Goal: Task Accomplishment & Management: Manage account settings

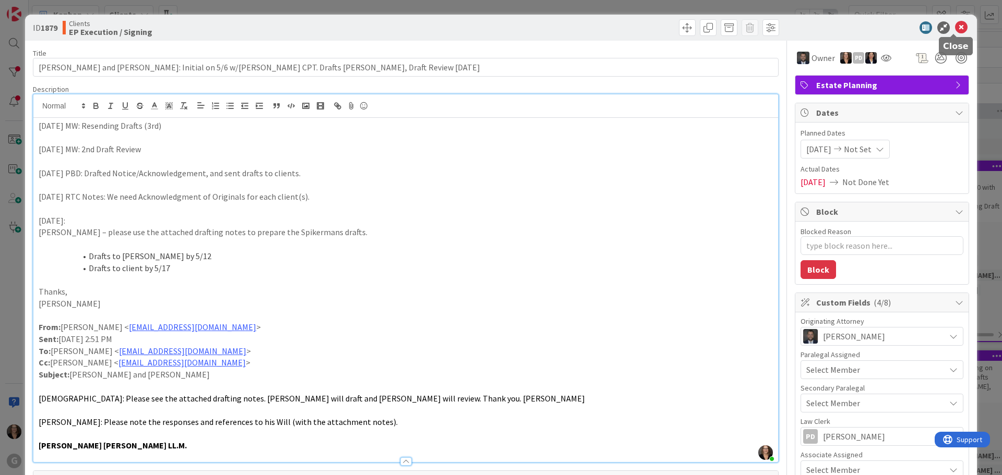
click at [955, 25] on icon at bounding box center [961, 27] width 13 height 13
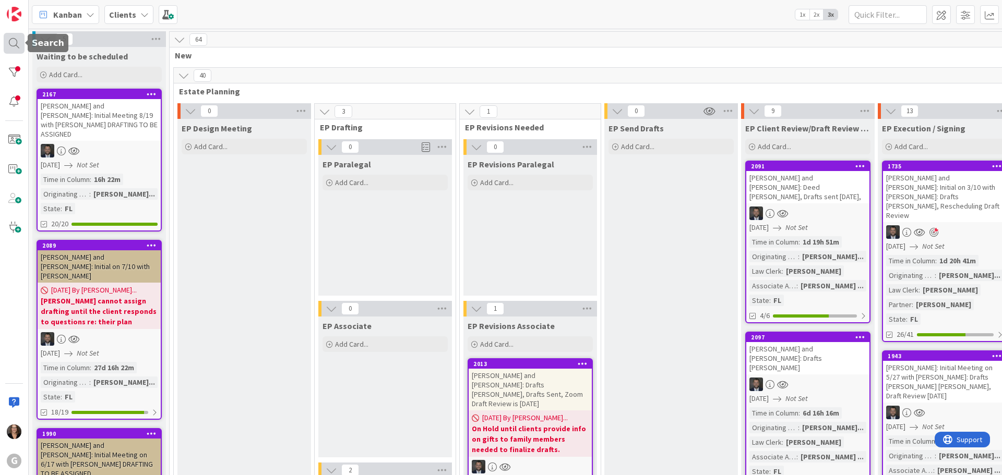
click at [8, 39] on div at bounding box center [14, 43] width 21 height 21
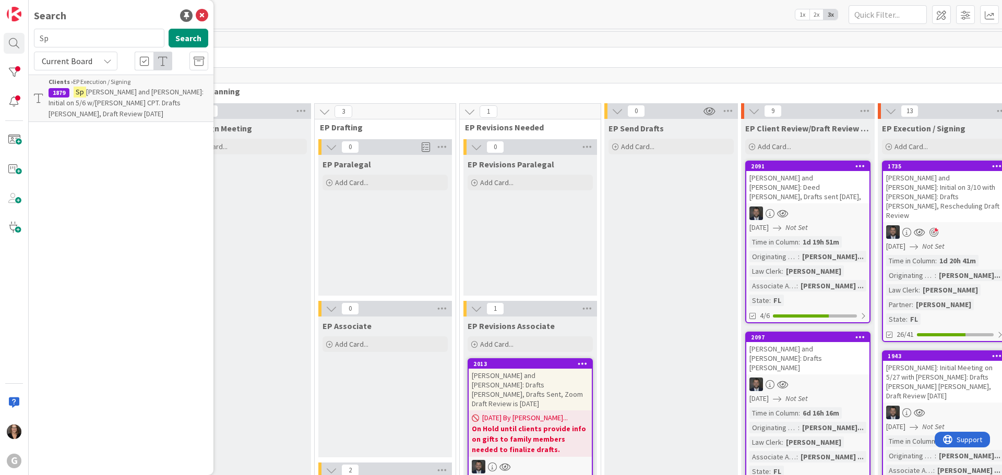
type input "S"
type input "[PERSON_NAME]"
click at [113, 93] on span ", [PERSON_NAME] and [PERSON_NAME]: Initial on 3/20 w/ [PERSON_NAME] CPT Drafts …" at bounding box center [127, 108] width 156 height 42
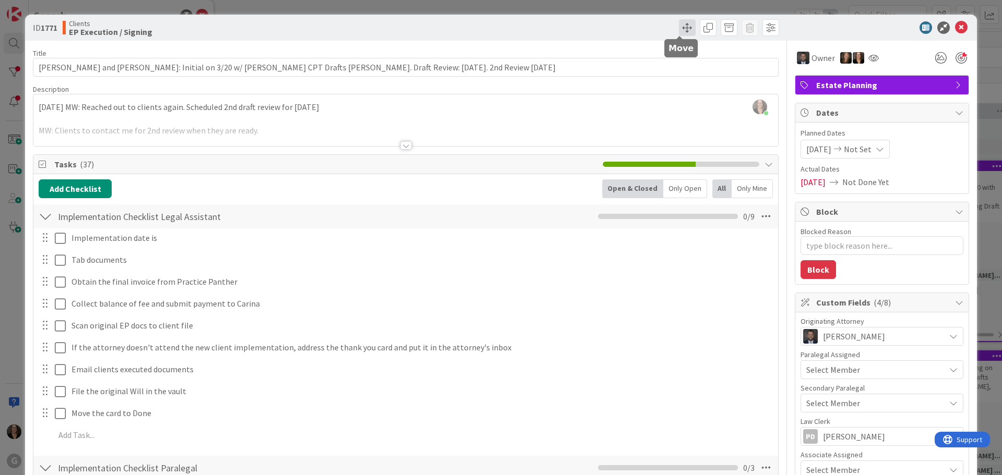
click at [679, 28] on span at bounding box center [687, 27] width 17 height 17
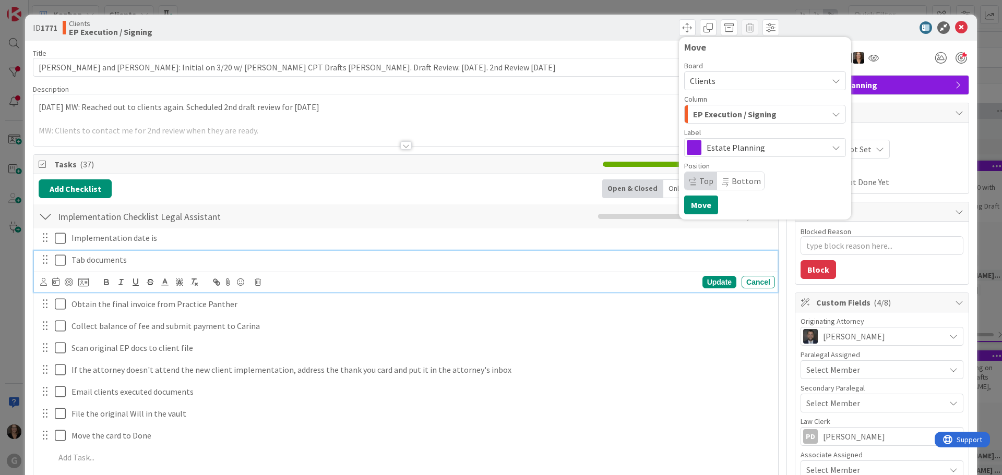
type textarea "x"
drag, startPoint x: 553, startPoint y: 267, endPoint x: 561, endPoint y: 259, distance: 11.8
click at [553, 266] on div "Tab documents" at bounding box center [420, 260] width 707 height 18
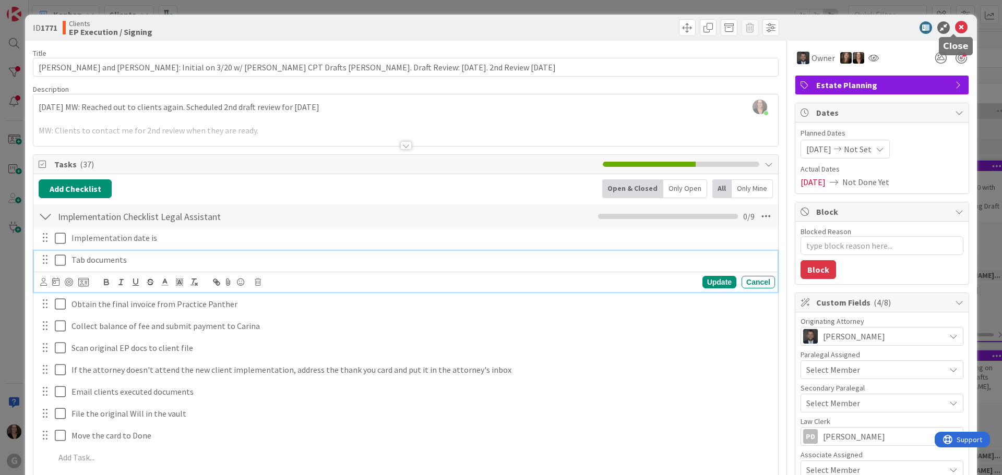
click at [955, 25] on icon at bounding box center [961, 27] width 13 height 13
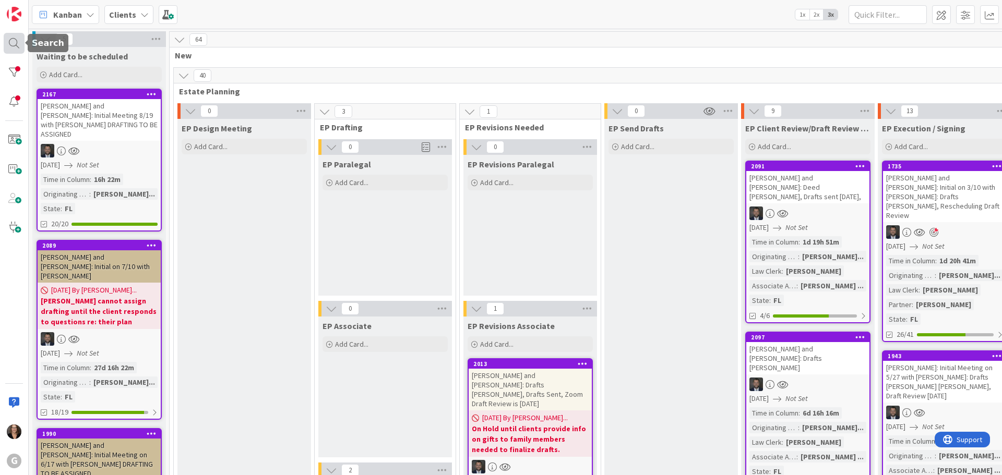
click at [14, 42] on div at bounding box center [14, 43] width 21 height 21
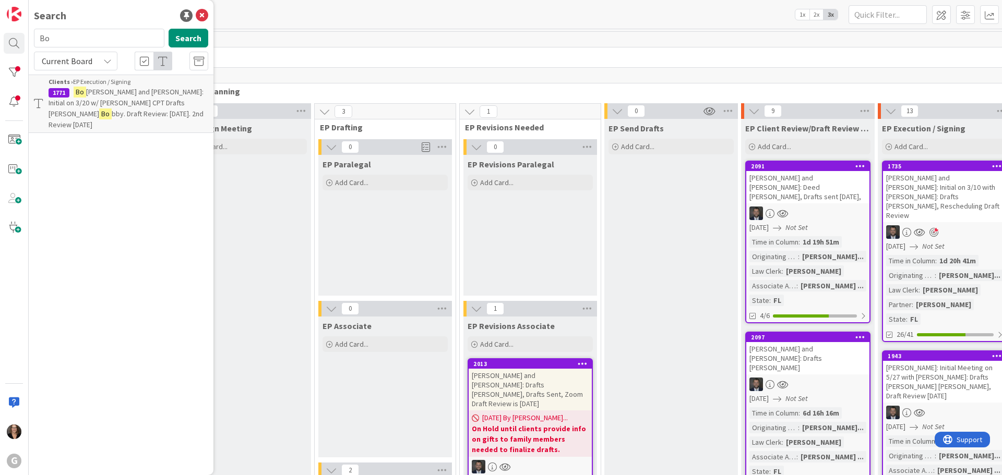
type input "B"
type input "[PERSON_NAME]"
click at [193, 37] on button "Search" at bounding box center [189, 38] width 40 height 19
click at [167, 99] on span ", [PERSON_NAME]: Initial Meeting on 5/27 with [PERSON_NAME]: Drafts [PERSON_NAM…" at bounding box center [125, 108] width 153 height 42
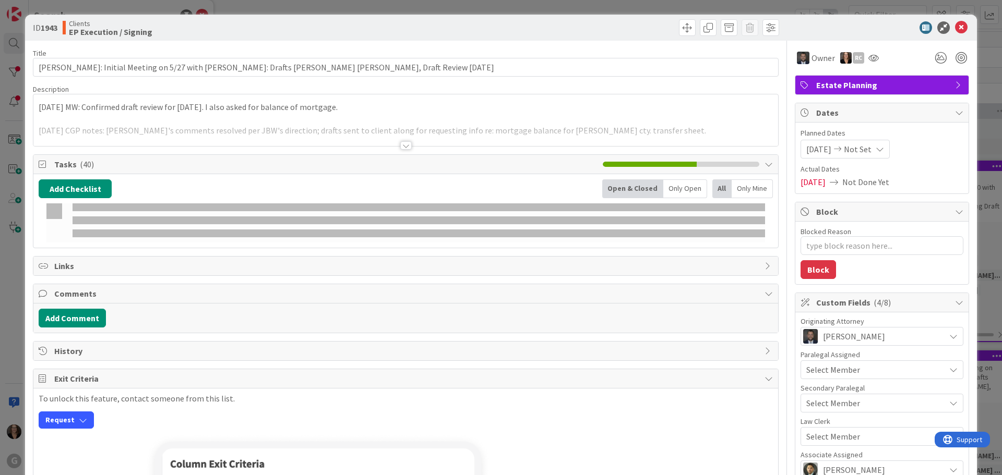
type textarea "x"
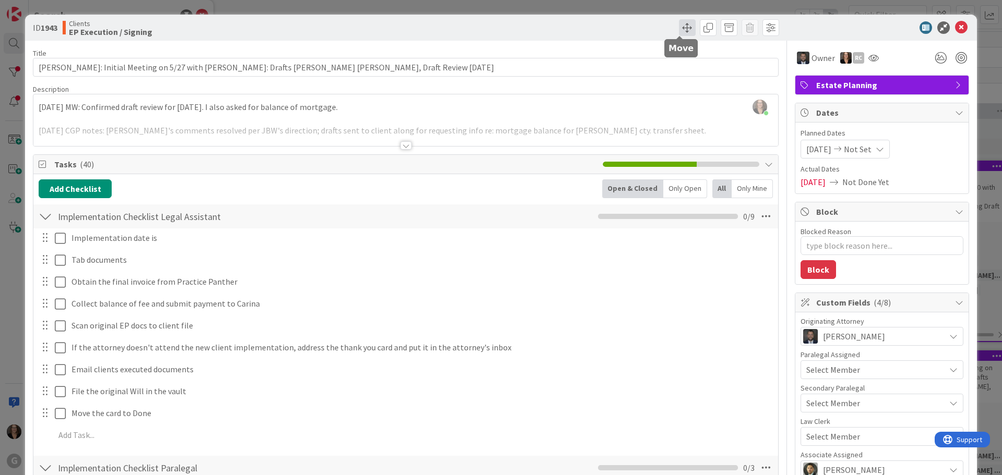
click at [681, 28] on span at bounding box center [687, 27] width 17 height 17
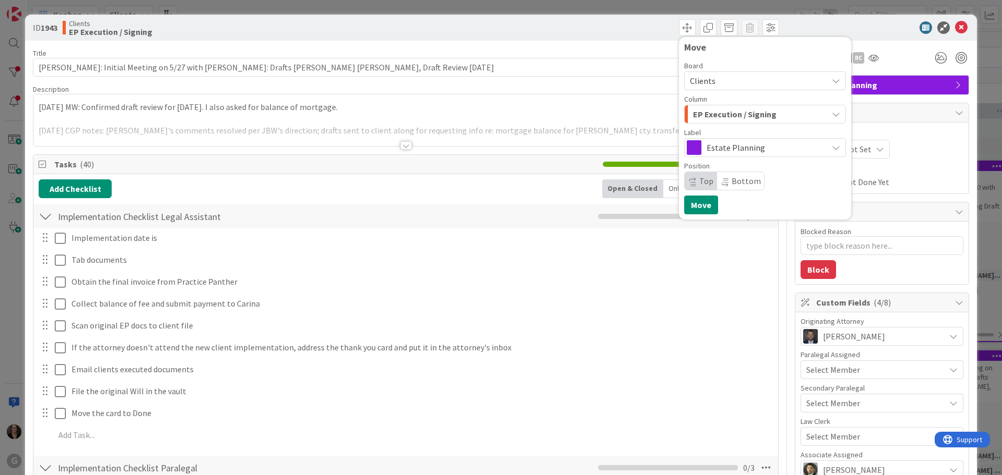
click at [610, 338] on div "Implementation date is Update Cancel Tab documents Update Cancel Obtain the fin…" at bounding box center [406, 339] width 734 height 220
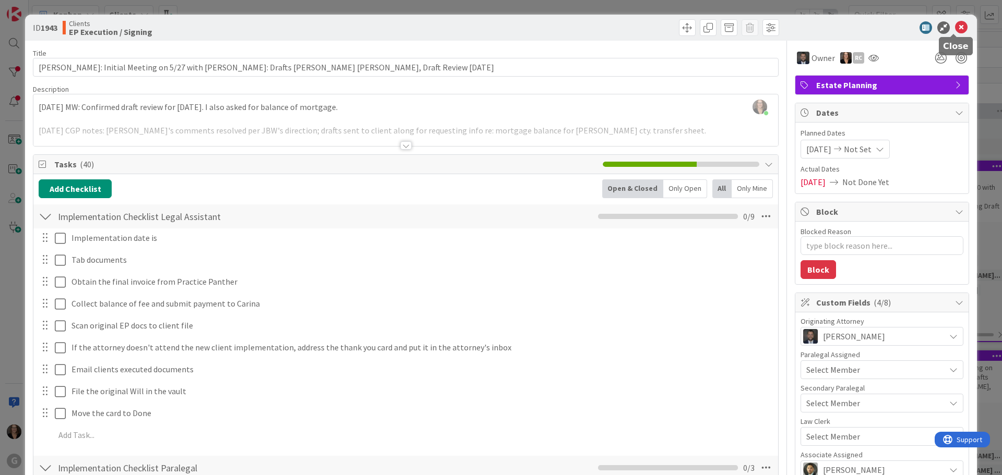
click at [955, 27] on icon at bounding box center [961, 27] width 13 height 13
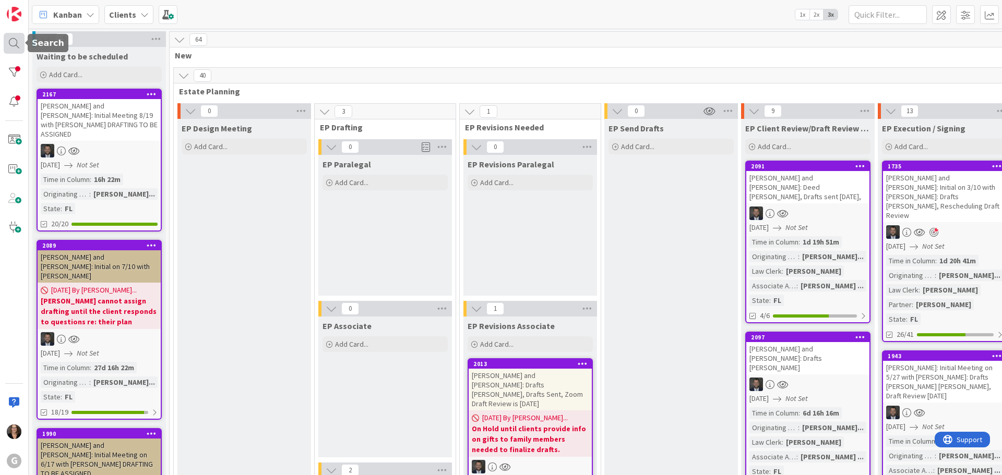
click at [13, 42] on div at bounding box center [14, 43] width 21 height 21
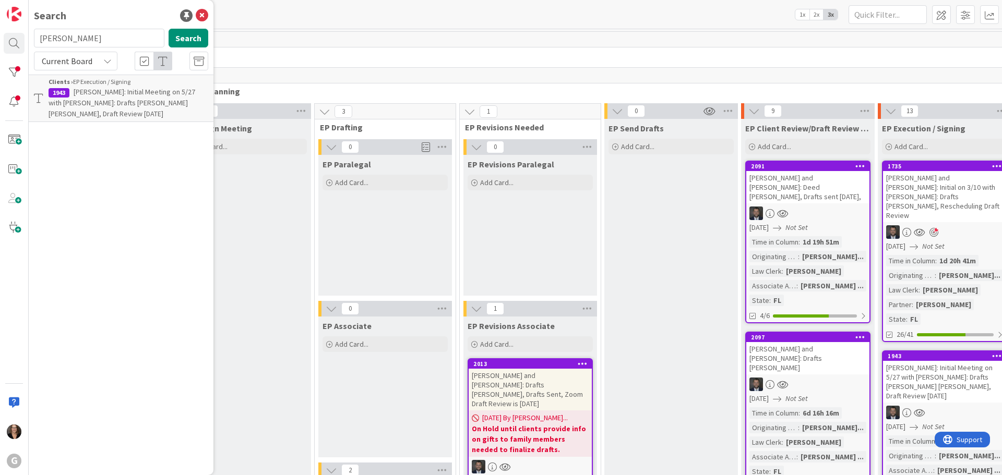
type input "[PERSON_NAME]"
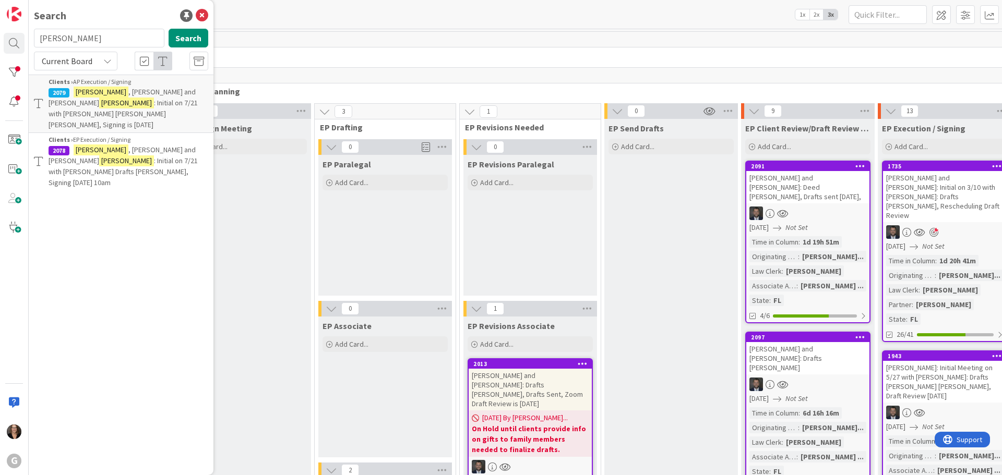
click at [115, 92] on span ", [PERSON_NAME] and [PERSON_NAME]" at bounding box center [122, 97] width 147 height 20
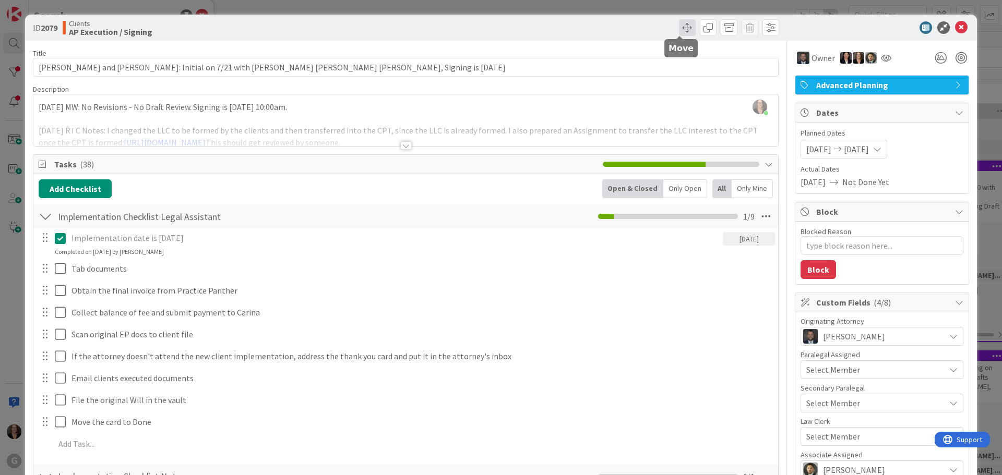
click at [679, 26] on span at bounding box center [687, 27] width 17 height 17
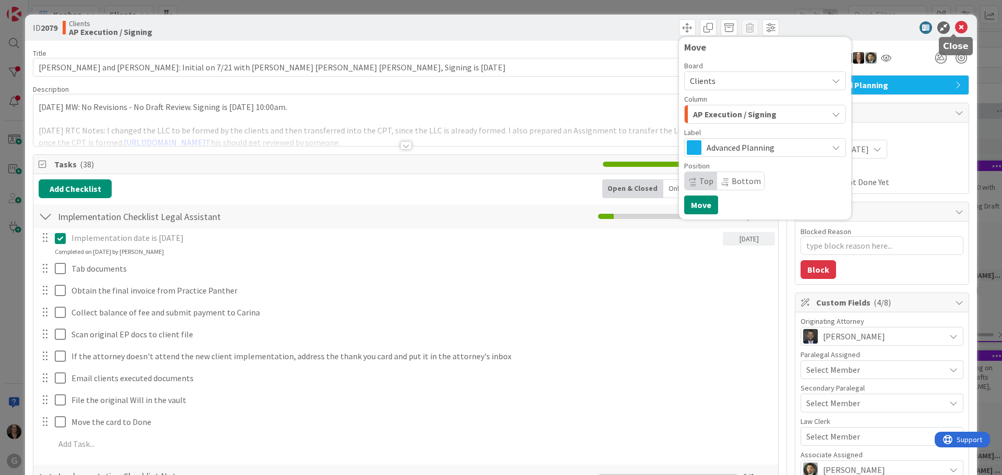
click at [955, 25] on icon at bounding box center [961, 27] width 13 height 13
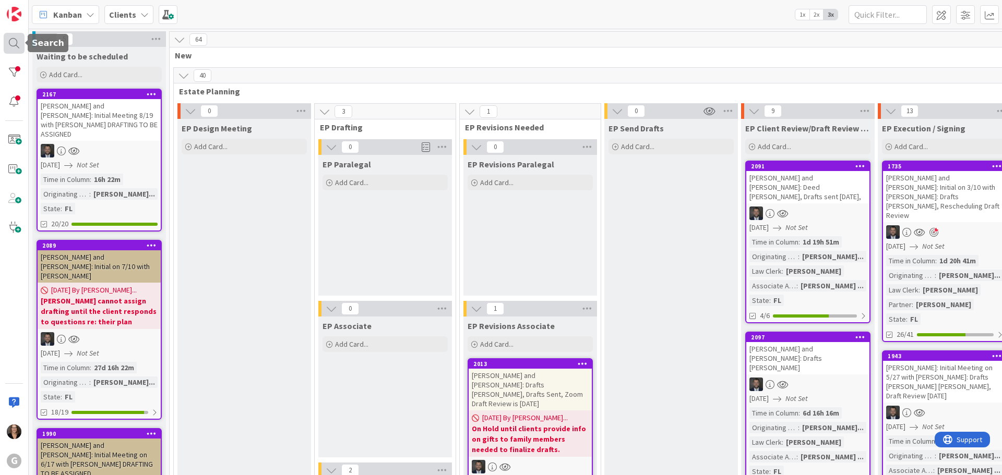
click at [11, 40] on div at bounding box center [14, 43] width 21 height 21
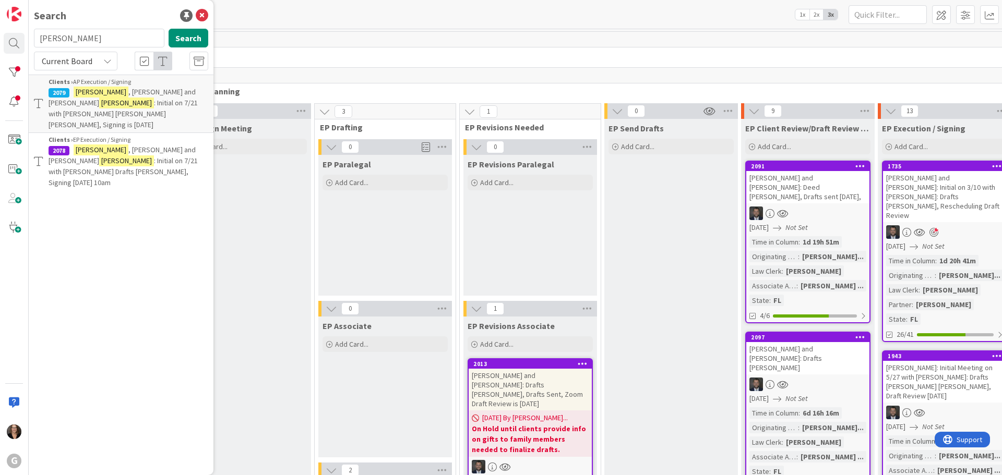
click at [89, 145] on mark "[PERSON_NAME]" at bounding box center [101, 150] width 55 height 11
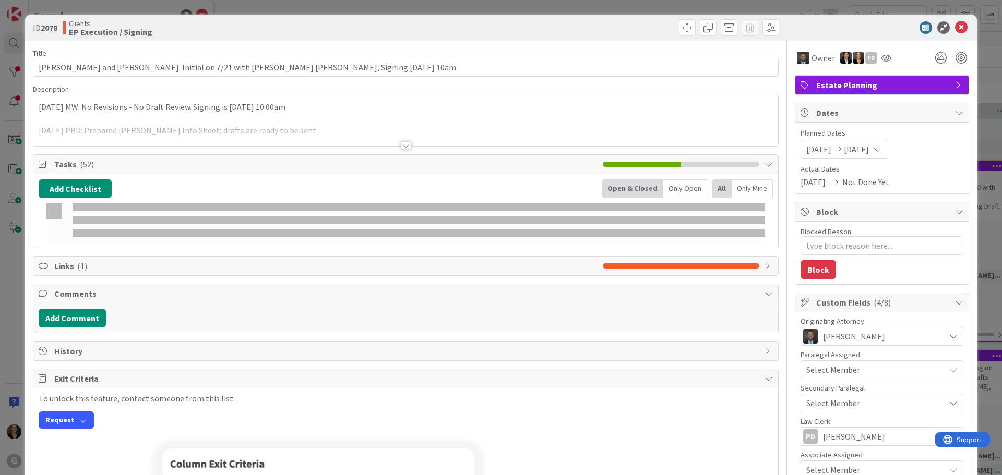
type textarea "x"
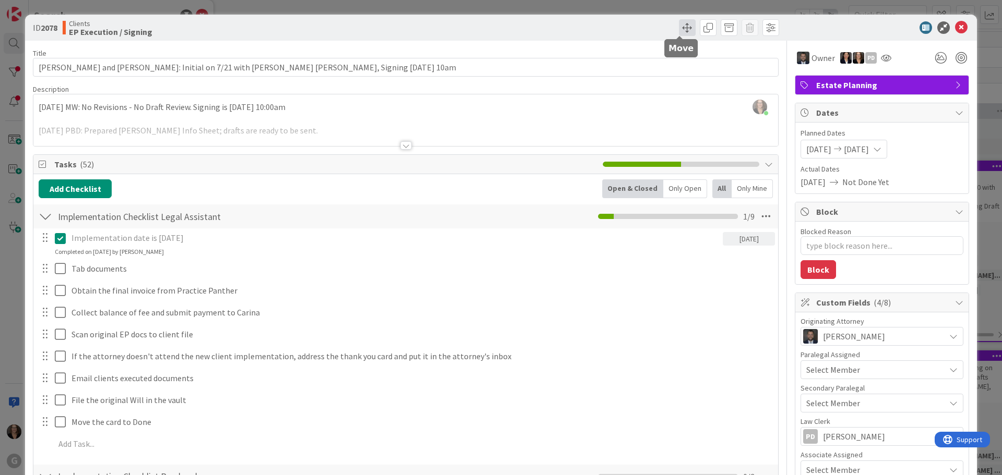
click at [679, 26] on span at bounding box center [687, 27] width 17 height 17
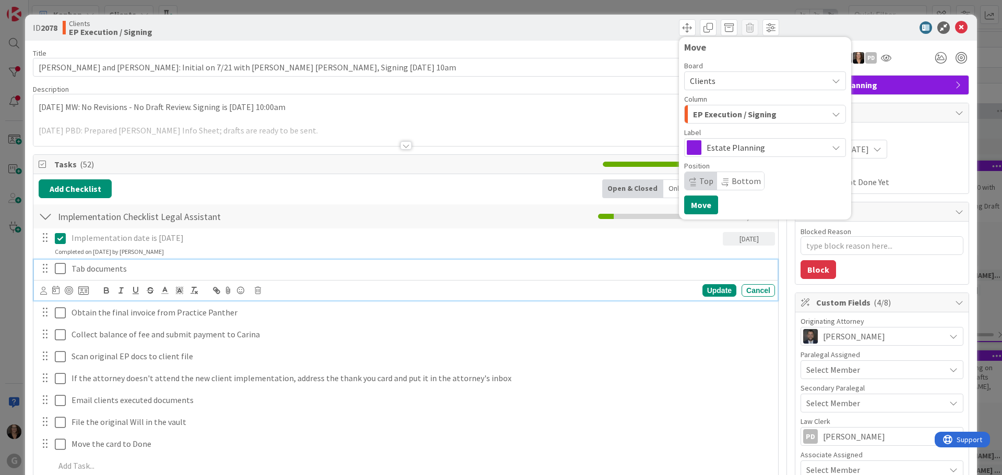
click at [441, 265] on p "Tab documents" at bounding box center [420, 269] width 699 height 12
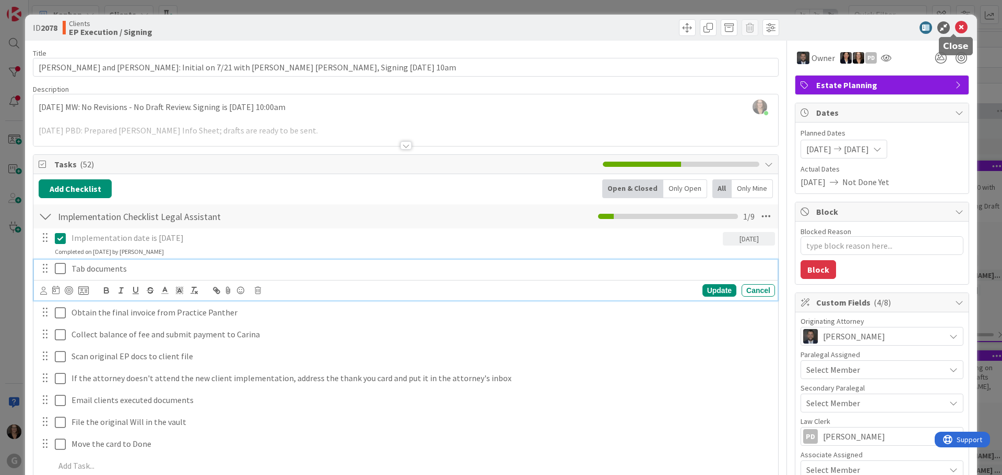
click at [955, 25] on icon at bounding box center [961, 27] width 13 height 13
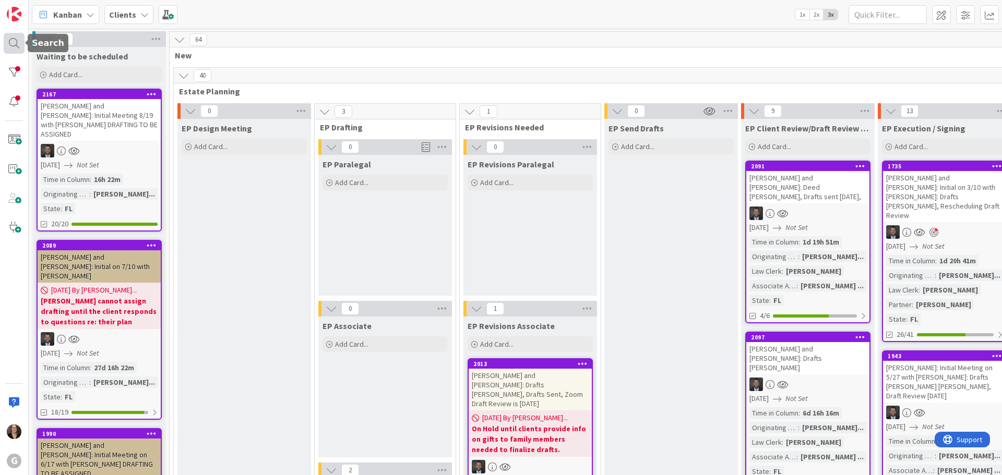
click at [17, 45] on div at bounding box center [14, 43] width 21 height 21
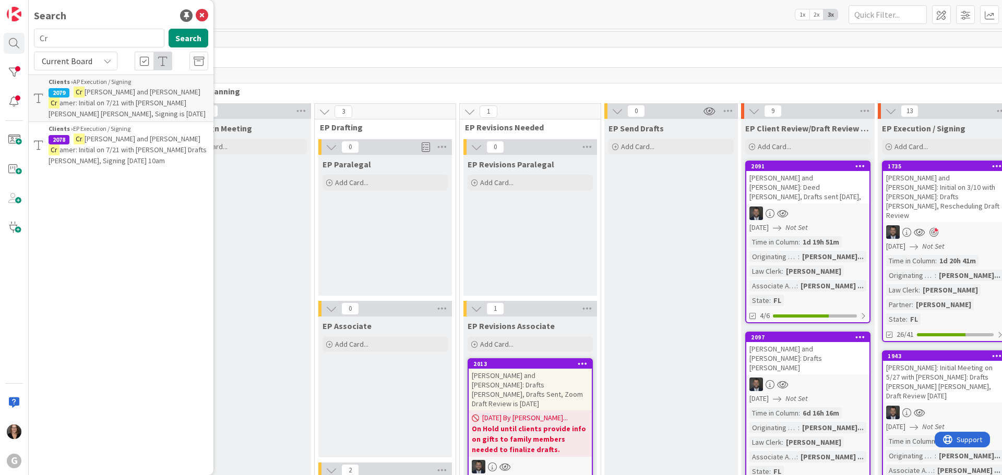
type input "C"
type input "[PERSON_NAME]"
click at [191, 38] on button "Search" at bounding box center [189, 38] width 40 height 19
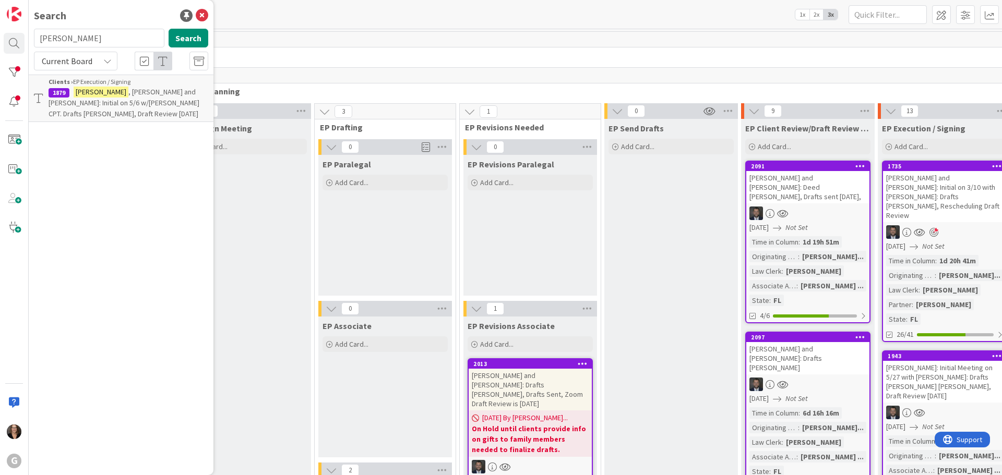
click at [141, 95] on span ", [PERSON_NAME] and [PERSON_NAME]: Initial on 5/6 w/[PERSON_NAME] CPT. Drafts […" at bounding box center [124, 102] width 151 height 31
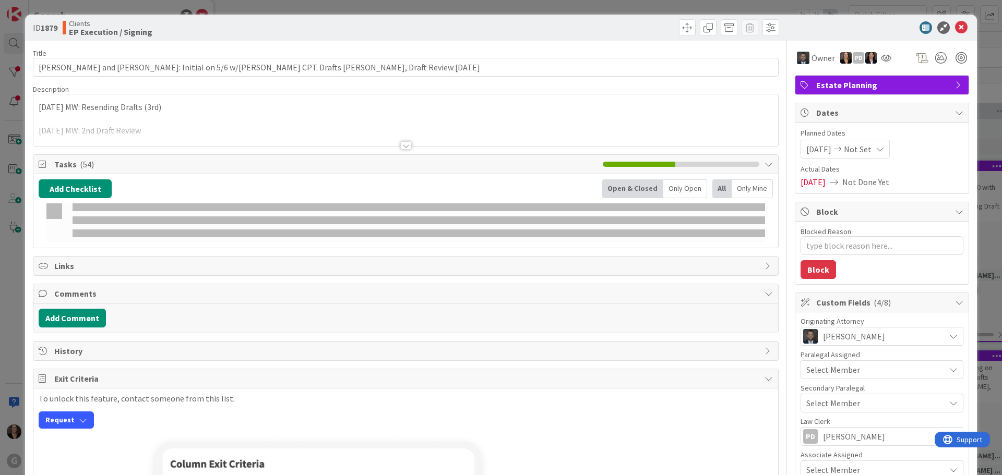
type textarea "x"
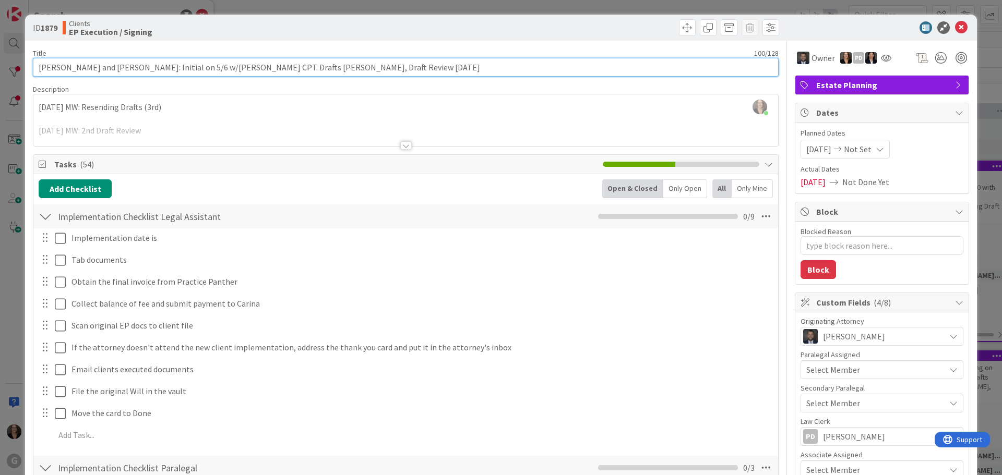
click at [389, 67] on input "[PERSON_NAME] and [PERSON_NAME]: Initial on 5/6 w/[PERSON_NAME] CPT. Drafts [PE…" at bounding box center [406, 67] width 746 height 19
type input "[PERSON_NAME] and [PERSON_NAME]: Initial on 5/6 w/[PERSON_NAME] CPT. Drafts [PE…"
type textarea "x"
type input "[PERSON_NAME] and [PERSON_NAME]: Initial on 5/6 w/[PERSON_NAME] CPT. Drafts [PE…"
type textarea "x"
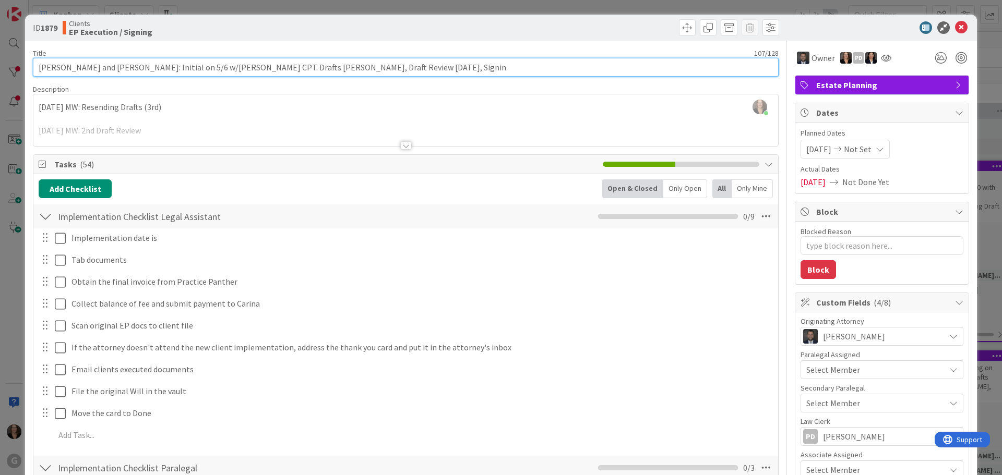
type input "[PERSON_NAME] and [PERSON_NAME]: Initial on 5/6 w/[PERSON_NAME] CPT. Drafts [PE…"
type textarea "x"
type input "[PERSON_NAME] and [PERSON_NAME]: Initial on 5/6 w/[PERSON_NAME] CPT. Drafts [PE…"
type textarea "x"
type input "[PERSON_NAME] and [PERSON_NAME]: Initial on 5/6 w/[PERSON_NAME] CPT. Drafts [PE…"
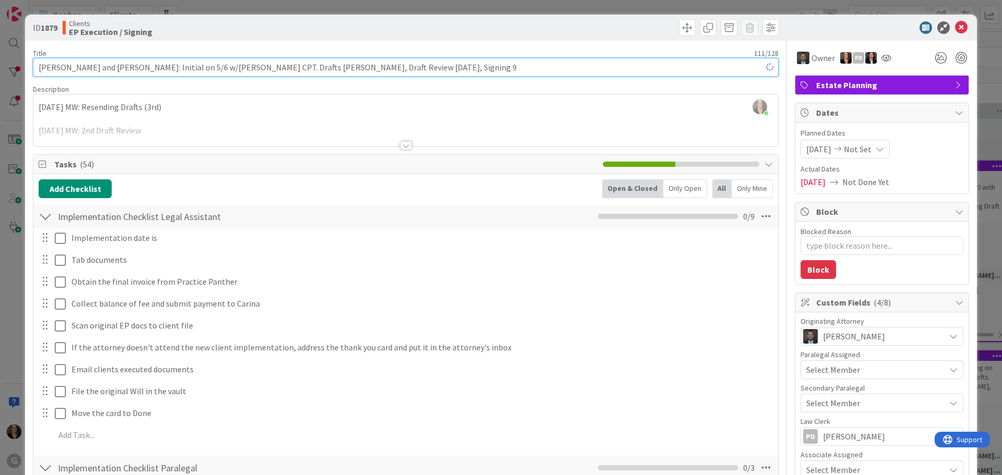
type textarea "x"
type input "[PERSON_NAME] and [PERSON_NAME]: Initial on 5/6 w/[PERSON_NAME] CPT. Drafts [PE…"
type textarea "x"
type input "[PERSON_NAME] and [PERSON_NAME]: Initial on 5/6 w/[PERSON_NAME] CPT. Drafts [PE…"
type textarea "x"
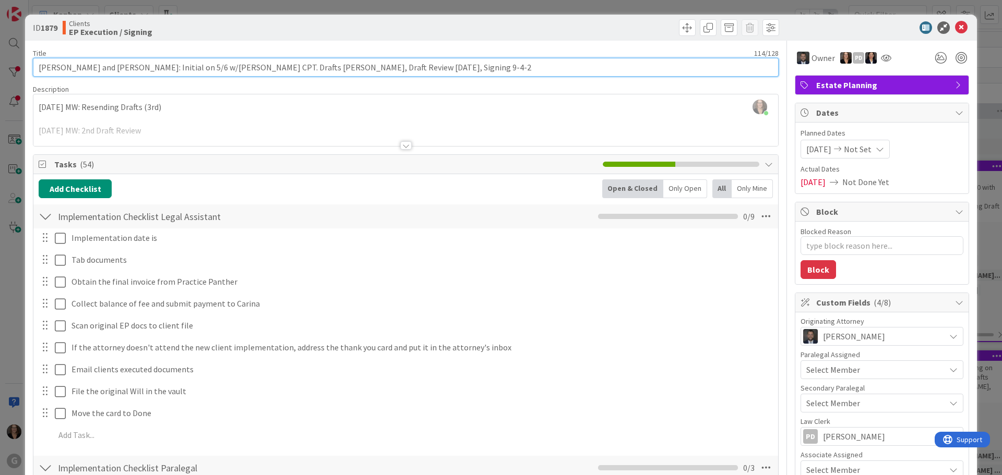
type input "[PERSON_NAME] and [PERSON_NAME]: Initial on 5/6 w/[PERSON_NAME] CPT. Drafts [PE…"
type textarea "x"
type input "[PERSON_NAME] and [PERSON_NAME]: Initial on 5/6 w/[PERSON_NAME] CPT. Drafts [PE…"
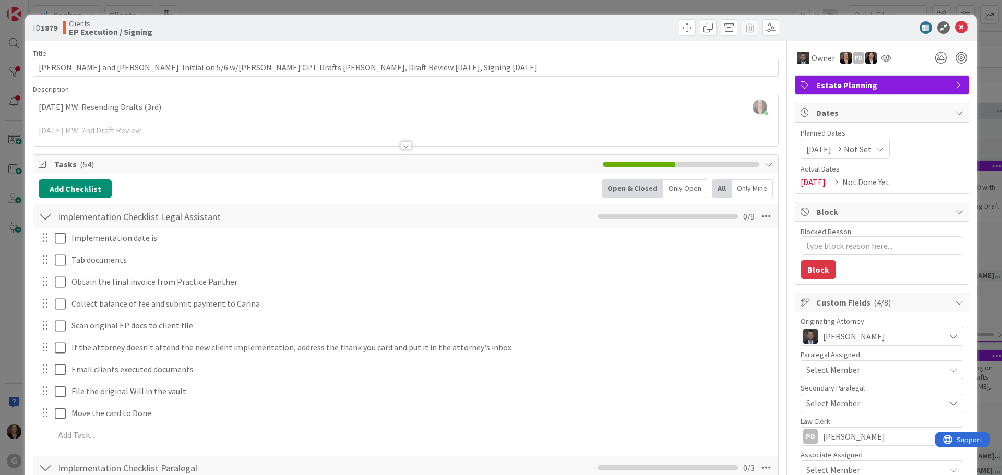
click at [38, 102] on div "[PERSON_NAME] just joined [DATE] MW: Resending Drafts (3rd) [DATE] MW: 2nd Draf…" at bounding box center [405, 120] width 745 height 52
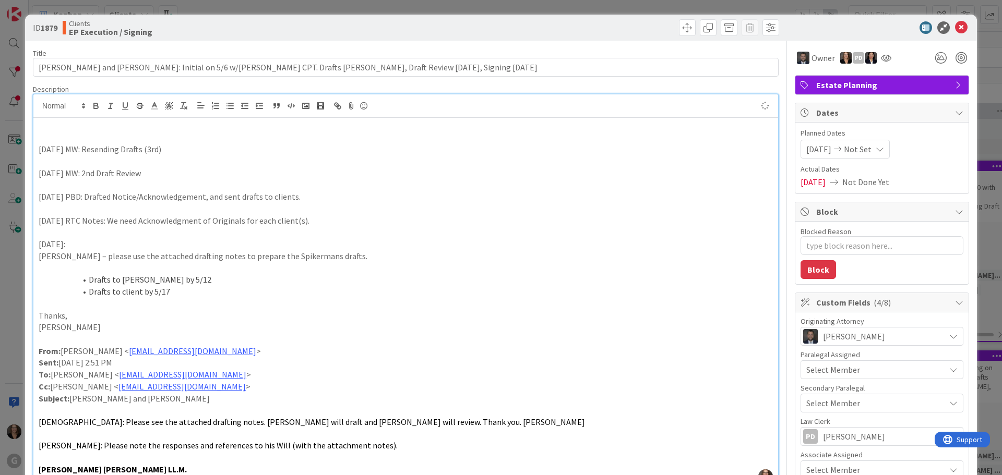
type textarea "x"
click at [865, 150] on span "Not Set" at bounding box center [858, 149] width 28 height 13
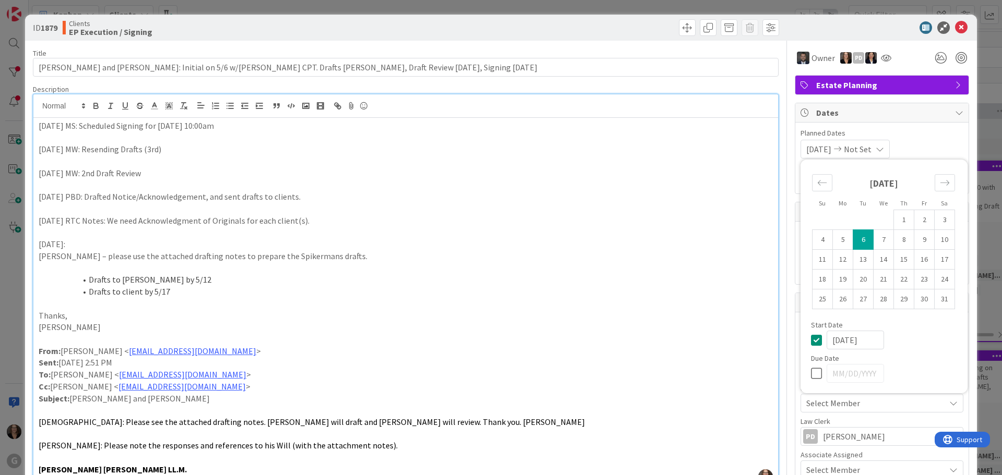
click at [855, 241] on td "6" at bounding box center [863, 240] width 20 height 20
type textarea "x"
click at [811, 372] on icon at bounding box center [819, 373] width 16 height 13
type input "[DATE]"
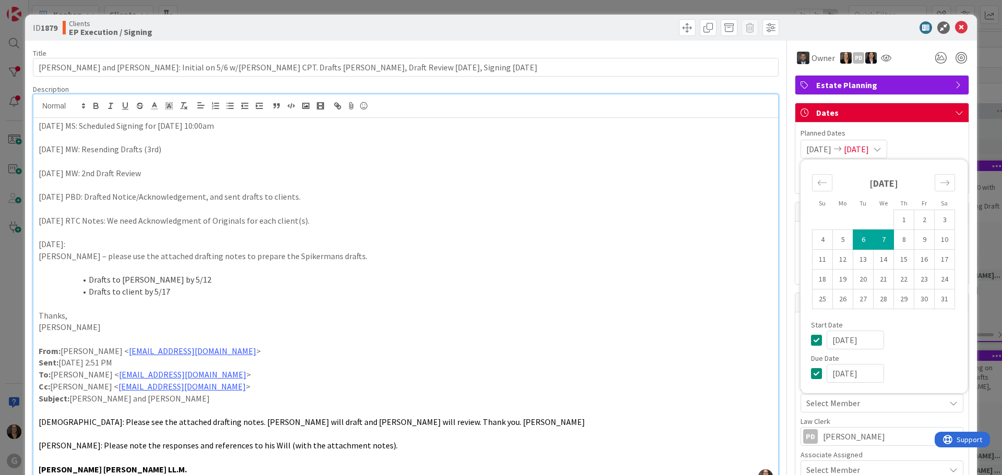
type textarea "x"
click at [869, 149] on span "[DATE]" at bounding box center [856, 149] width 25 height 13
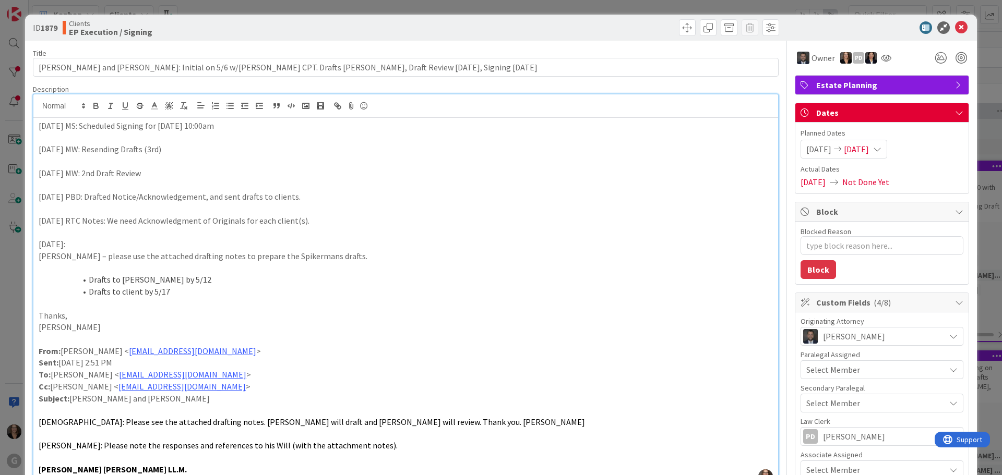
click at [869, 149] on span "[DATE]" at bounding box center [856, 149] width 25 height 13
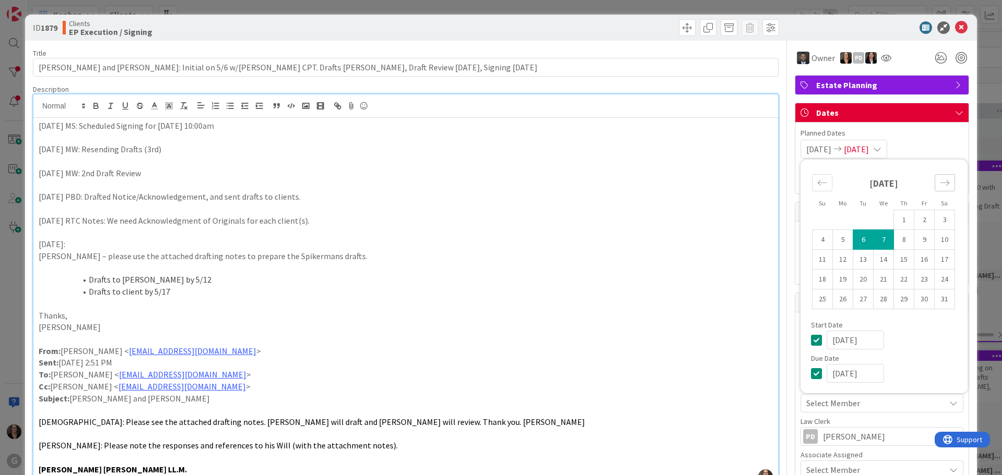
click at [940, 183] on icon "Move forward to switch to the next month." at bounding box center [945, 183] width 10 height 10
click at [940, 183] on icon "Move forward to switch to the next month." at bounding box center [944, 182] width 9 height 5
click at [898, 223] on td "4" at bounding box center [904, 220] width 20 height 20
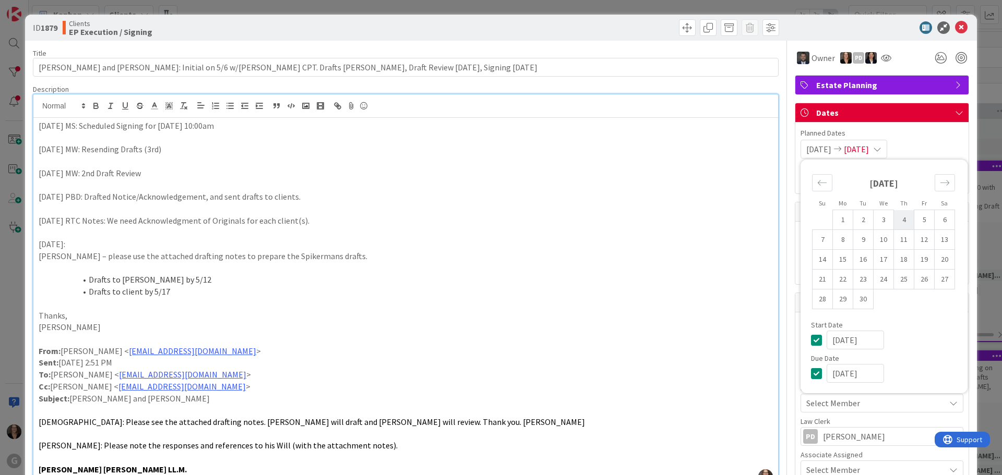
type input "[DATE]"
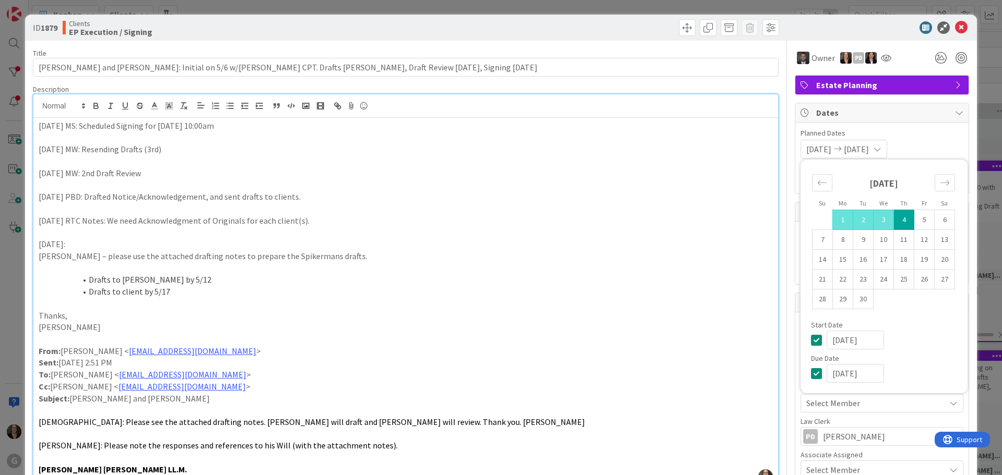
type textarea "x"
click at [679, 29] on span at bounding box center [687, 27] width 17 height 17
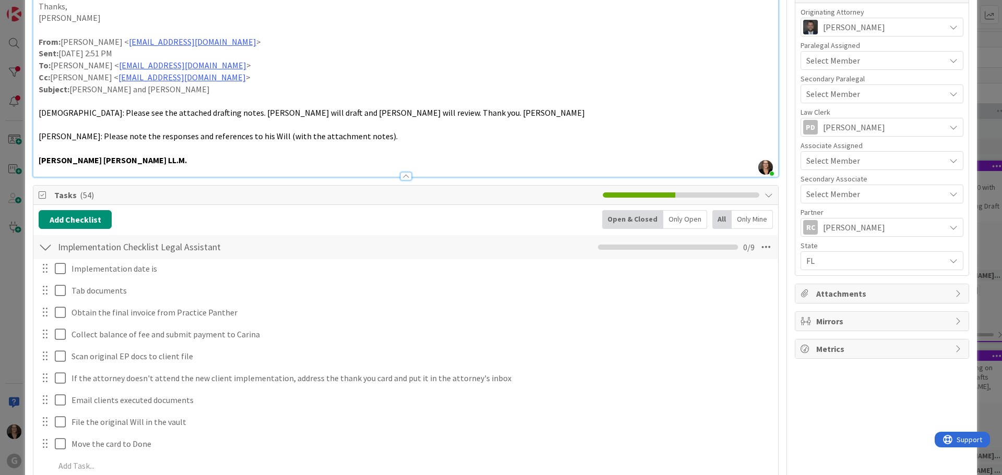
scroll to position [313, 0]
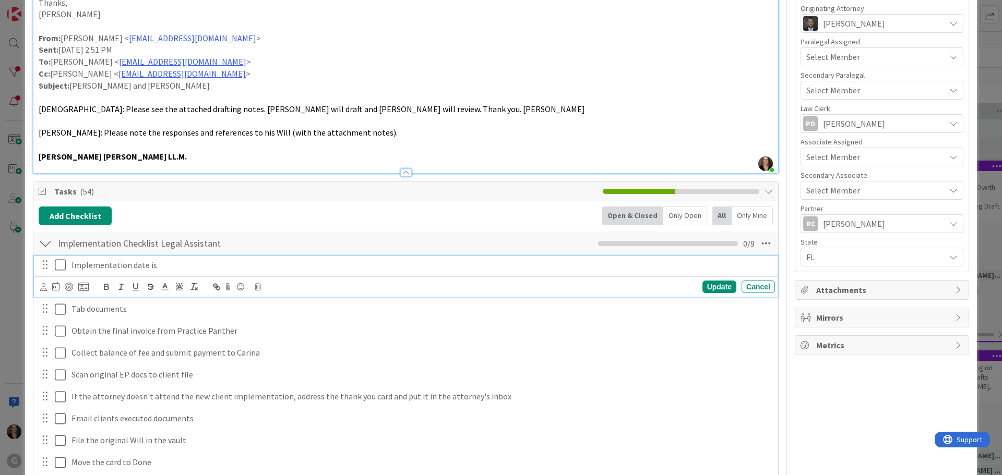
click at [164, 263] on p "Implementation date is" at bounding box center [420, 265] width 699 height 12
click at [55, 288] on icon at bounding box center [55, 286] width 7 height 8
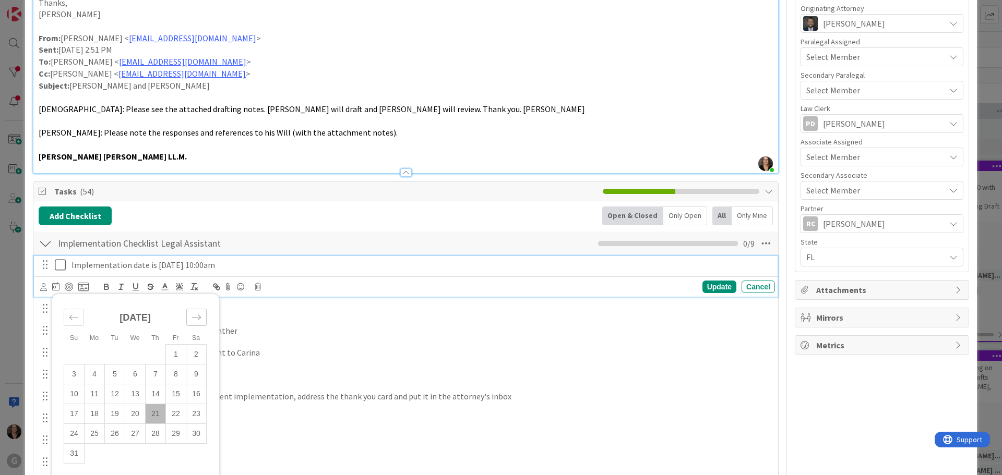
click at [196, 316] on icon "Move forward to switch to the next month." at bounding box center [196, 318] width 10 height 10
click at [155, 356] on td "4" at bounding box center [156, 355] width 20 height 20
type input "[DATE]"
click at [709, 284] on div "Update" at bounding box center [719, 287] width 34 height 13
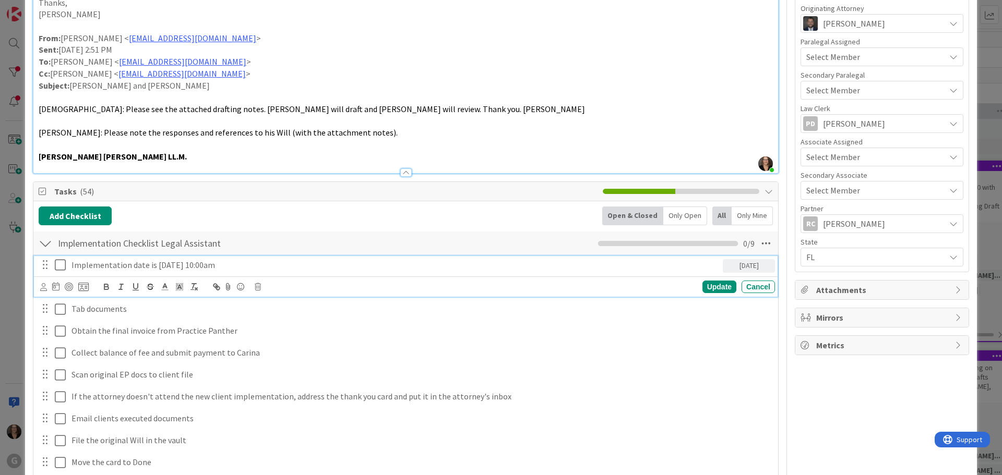
click at [62, 264] on icon at bounding box center [63, 265] width 16 height 13
type textarea "x"
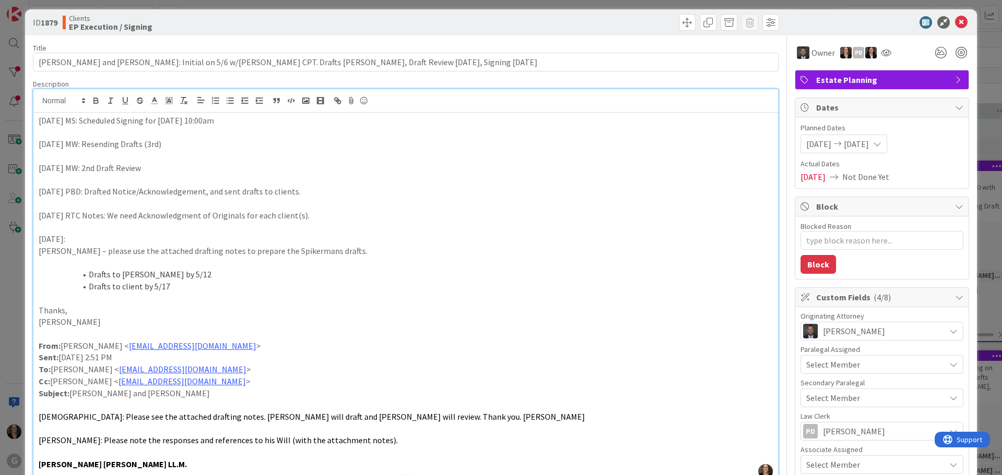
scroll to position [0, 0]
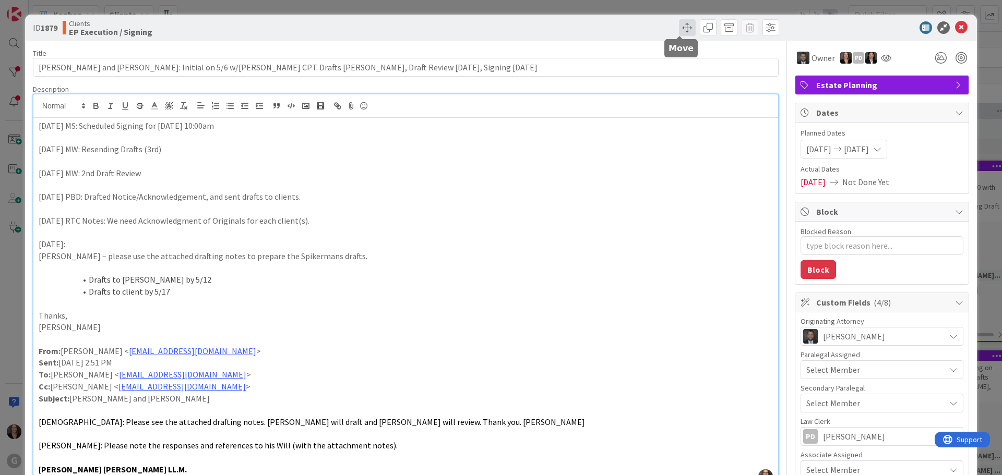
click at [679, 26] on span at bounding box center [687, 27] width 17 height 17
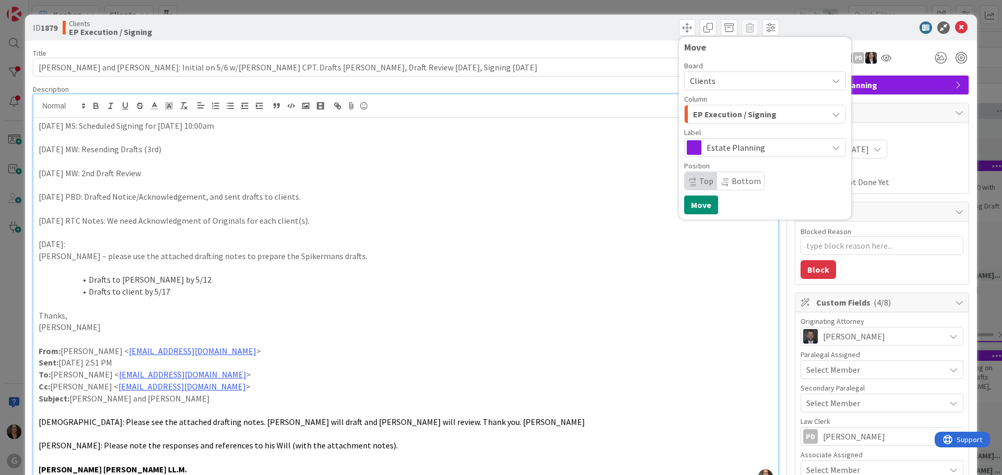
click at [544, 183] on p at bounding box center [406, 185] width 734 height 12
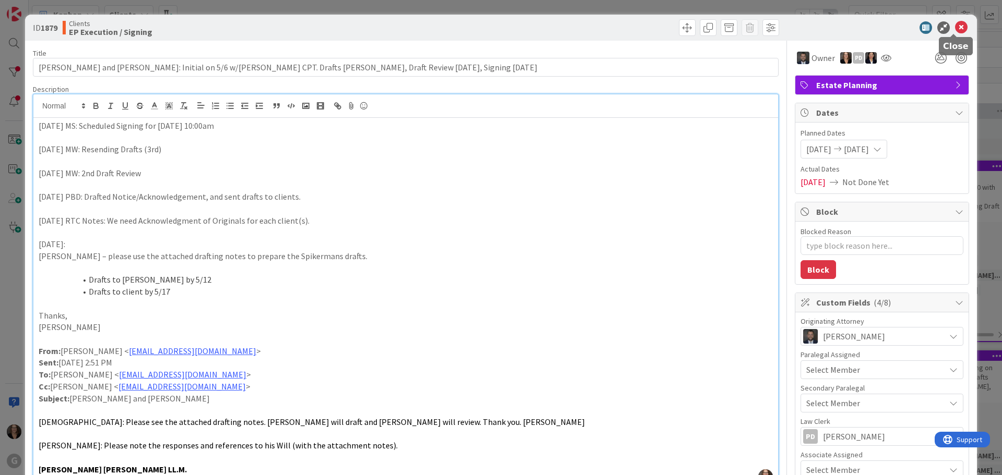
click at [956, 26] on icon at bounding box center [961, 27] width 13 height 13
